Goal: Navigation & Orientation: Find specific page/section

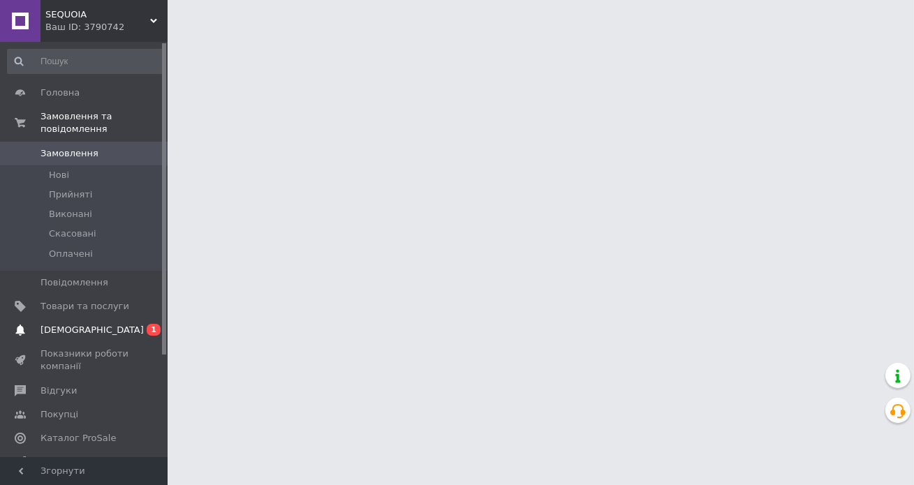
click at [112, 319] on link "Сповіщення 0 1" at bounding box center [86, 331] width 172 height 24
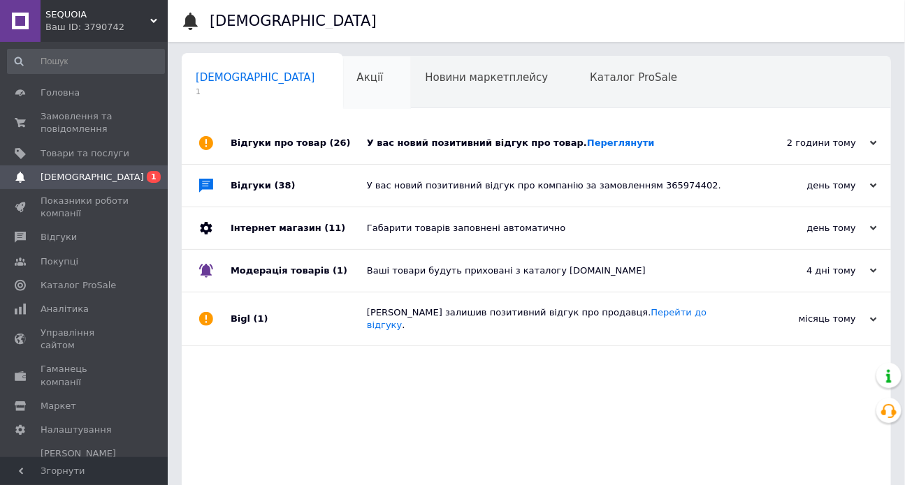
click at [343, 78] on div "Акції 0" at bounding box center [377, 83] width 68 height 53
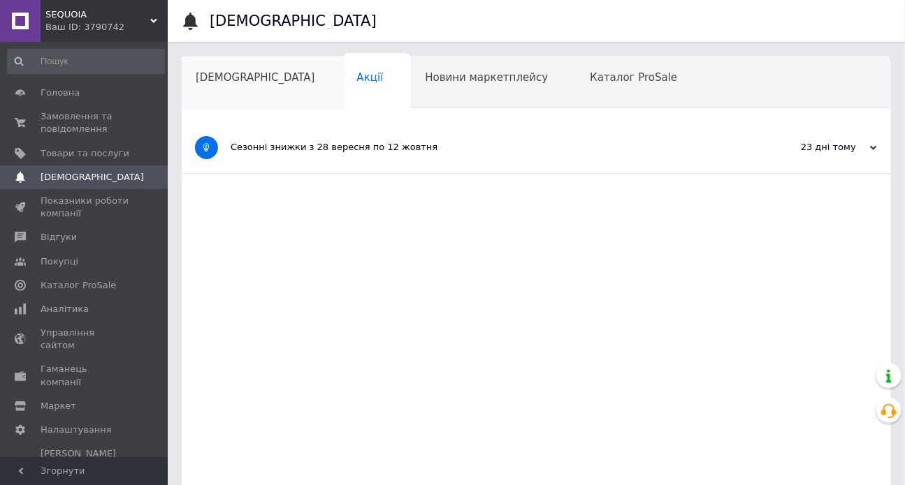
click at [241, 74] on span "[DEMOGRAPHIC_DATA]" at bounding box center [255, 77] width 119 height 13
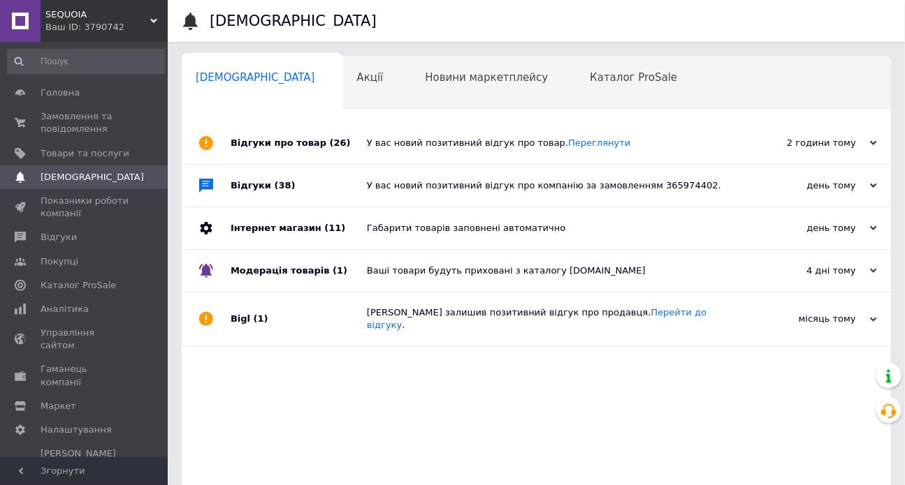
click at [73, 34] on div "SEQUOIA Ваш ID: 3790742" at bounding box center [104, 21] width 127 height 42
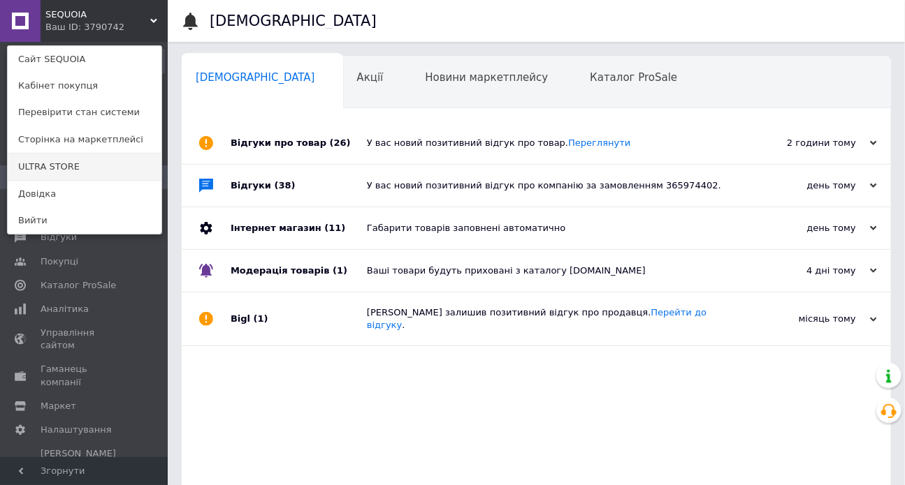
click at [64, 166] on link "ULTRA STORE" at bounding box center [85, 167] width 154 height 27
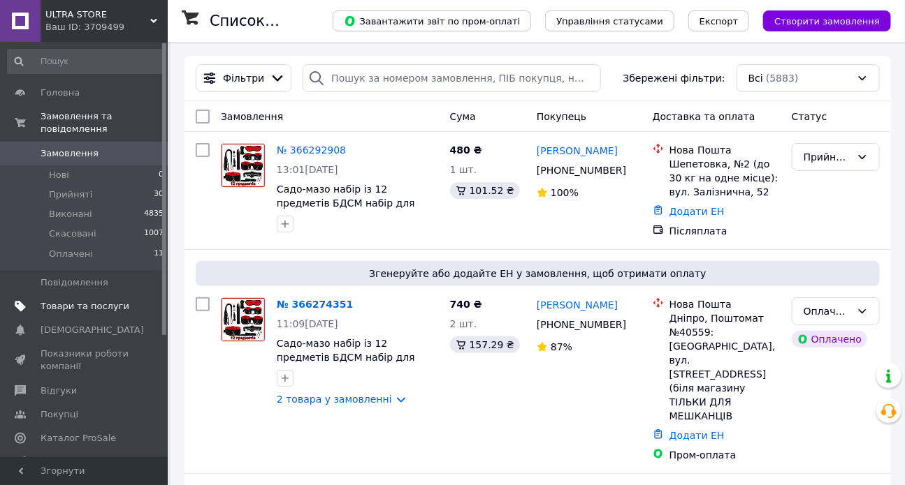
click at [97, 300] on span "Товари та послуги" at bounding box center [85, 306] width 89 height 13
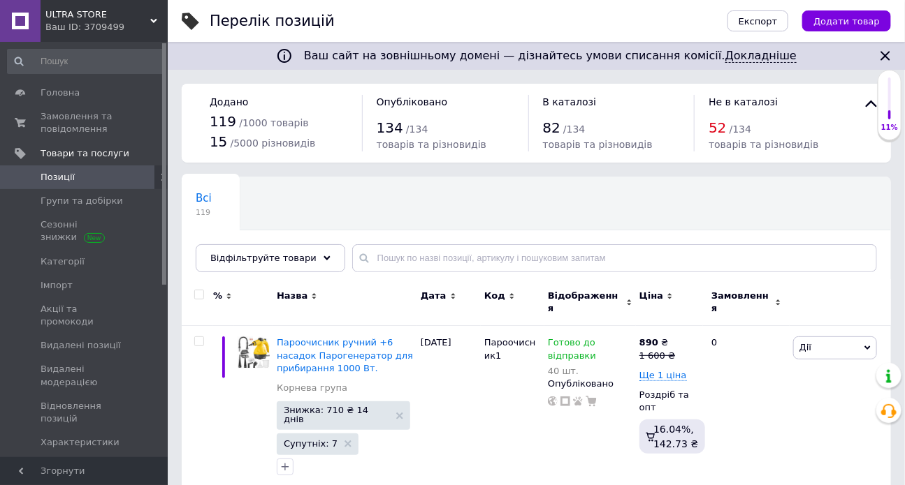
click at [74, 23] on div "Ваш ID: 3709499" at bounding box center [106, 27] width 122 height 13
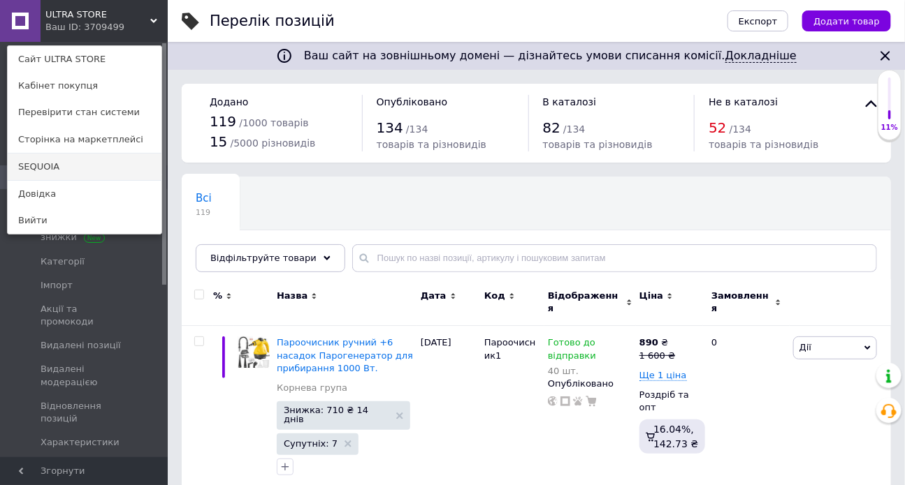
click at [78, 169] on link "SEQUOIA" at bounding box center [85, 167] width 154 height 27
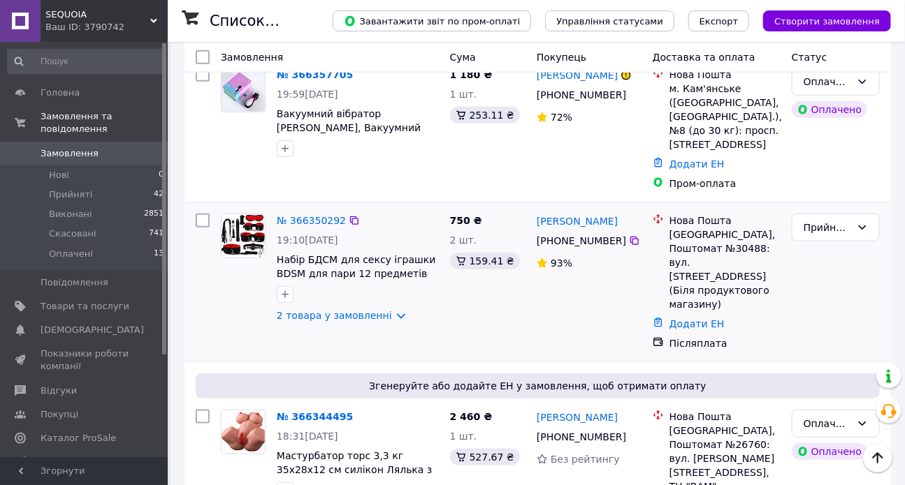
scroll to position [339, 0]
click at [301, 309] on link "2 товара у замовленні" at bounding box center [334, 314] width 115 height 11
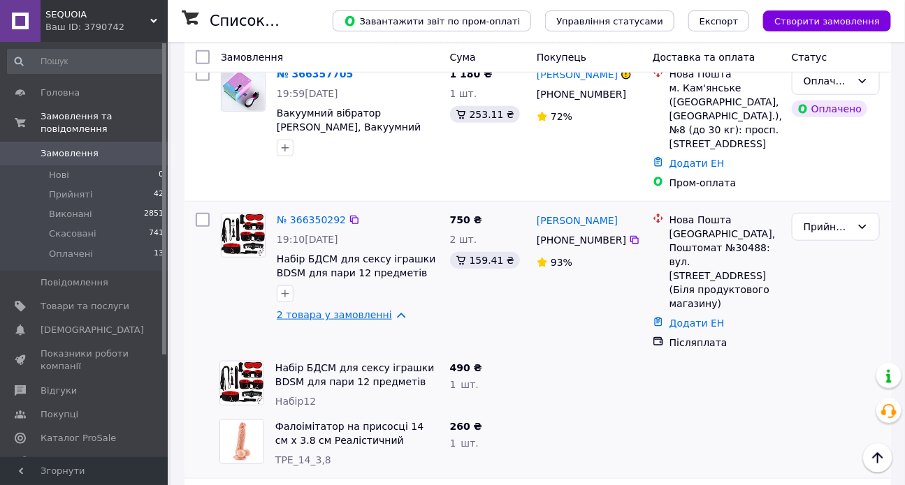
click at [301, 309] on link "2 товара у замовленні" at bounding box center [334, 314] width 115 height 11
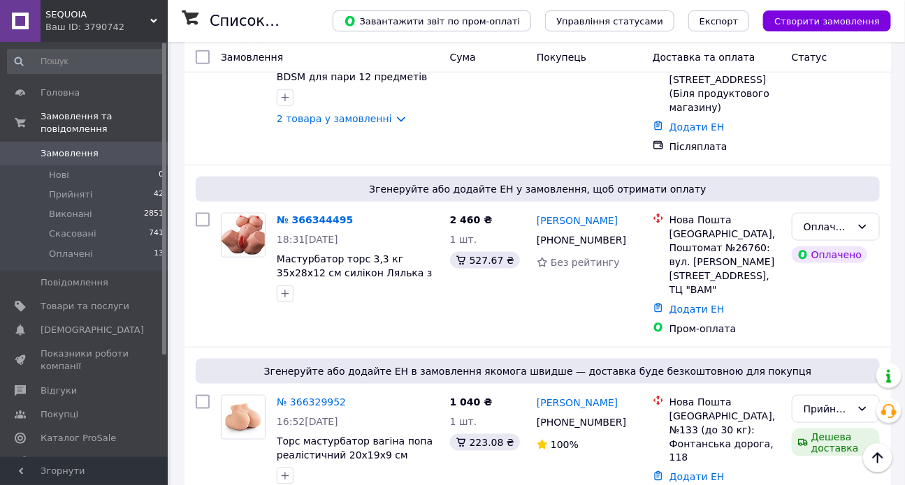
scroll to position [466, 0]
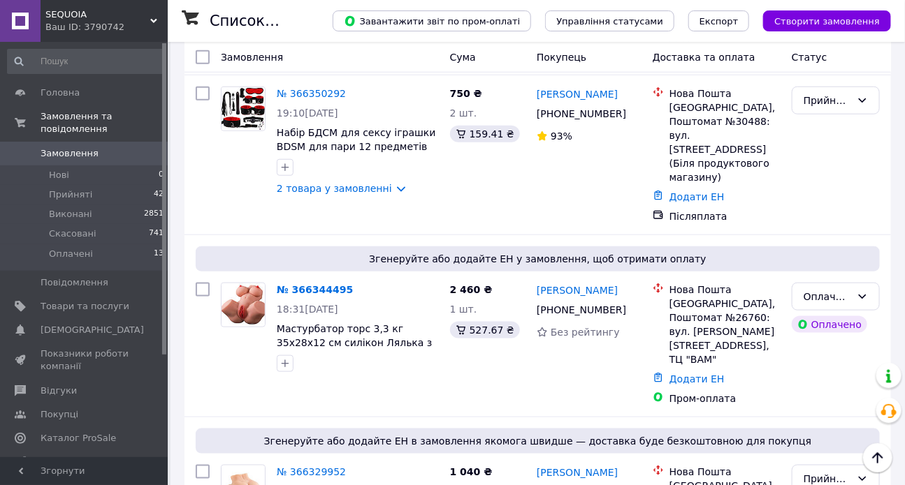
click at [101, 1] on div "SEQUOIA Ваш ID: 3790742" at bounding box center [104, 21] width 127 height 42
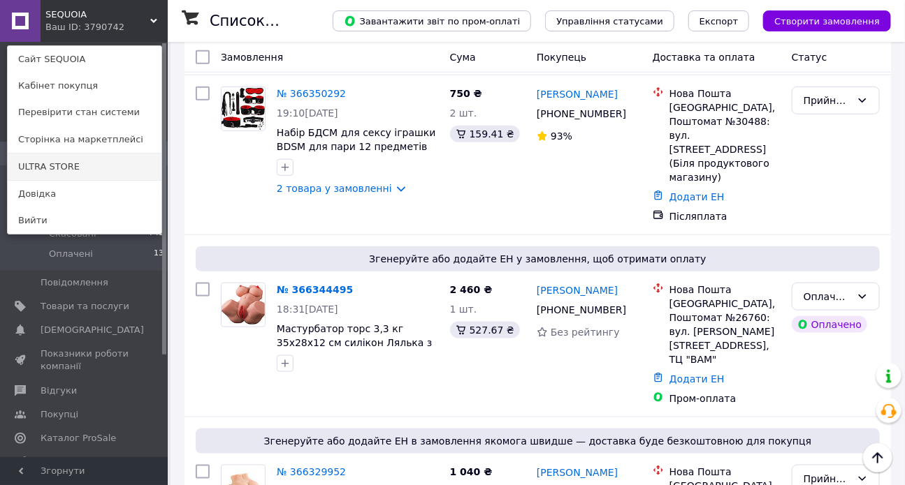
click at [77, 173] on link "ULTRA STORE" at bounding box center [85, 167] width 154 height 27
